Goal: Find contact information: Find contact information

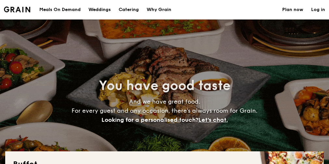
select select
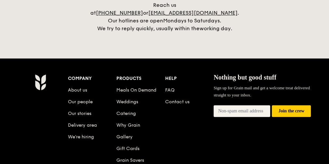
scroll to position [1389, 0]
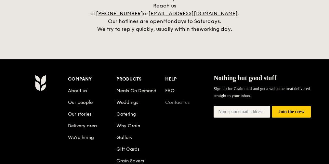
click at [179, 100] on link "Contact us" at bounding box center [177, 103] width 24 height 6
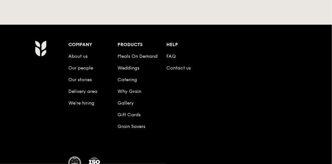
scroll to position [318, 0]
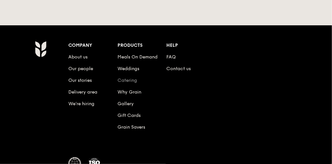
click at [131, 79] on link "Catering" at bounding box center [128, 81] width 20 height 6
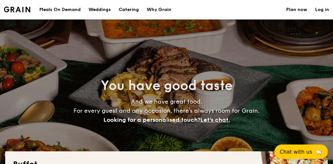
select select
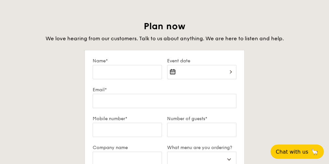
scroll to position [1094, 0]
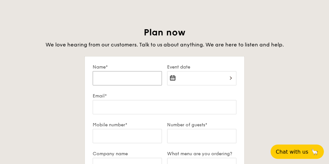
click at [131, 79] on input "Name*" at bounding box center [127, 78] width 69 height 14
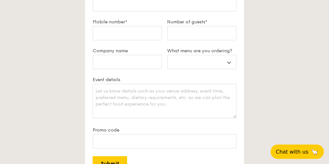
scroll to position [1198, 0]
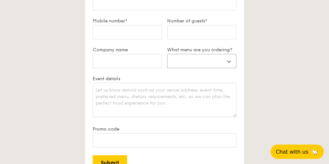
click at [213, 57] on select "Buffet Mini Buffet High Tea Canapés Meal Boxes Wedding" at bounding box center [201, 61] width 69 height 14
click at [266, 54] on div "Plan now We love hearing from our customers. Talk to us about anything. We are …" at bounding box center [164, 74] width 319 height 302
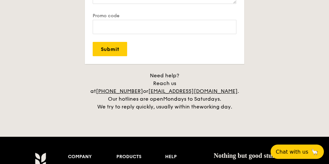
scroll to position [1311, 0]
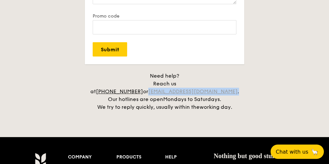
drag, startPoint x: 244, startPoint y: 82, endPoint x: 171, endPoint y: 85, distance: 73.3
click at [171, 85] on div "Need help? Reach us at +65 3163 5335 or concierge@grain.com.sg . Our hotlines a…" at bounding box center [164, 91] width 163 height 39
copy div "concierge@grain.com.sg ."
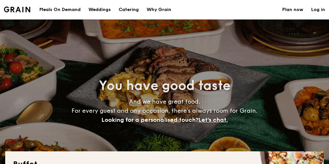
select select
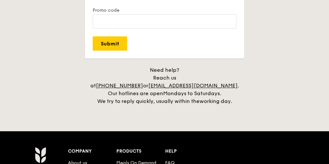
scroll to position [1328, 0]
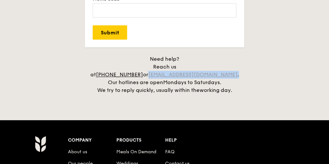
drag, startPoint x: 240, startPoint y: 65, endPoint x: 171, endPoint y: 66, distance: 69.0
click at [171, 66] on div "Need help? Reach us at +65 3163 5335 or concierge@grain.com.sg . Our hotlines a…" at bounding box center [164, 74] width 163 height 39
copy div "concierge@grain.com.sg ."
